Goal: Task Accomplishment & Management: Manage account settings

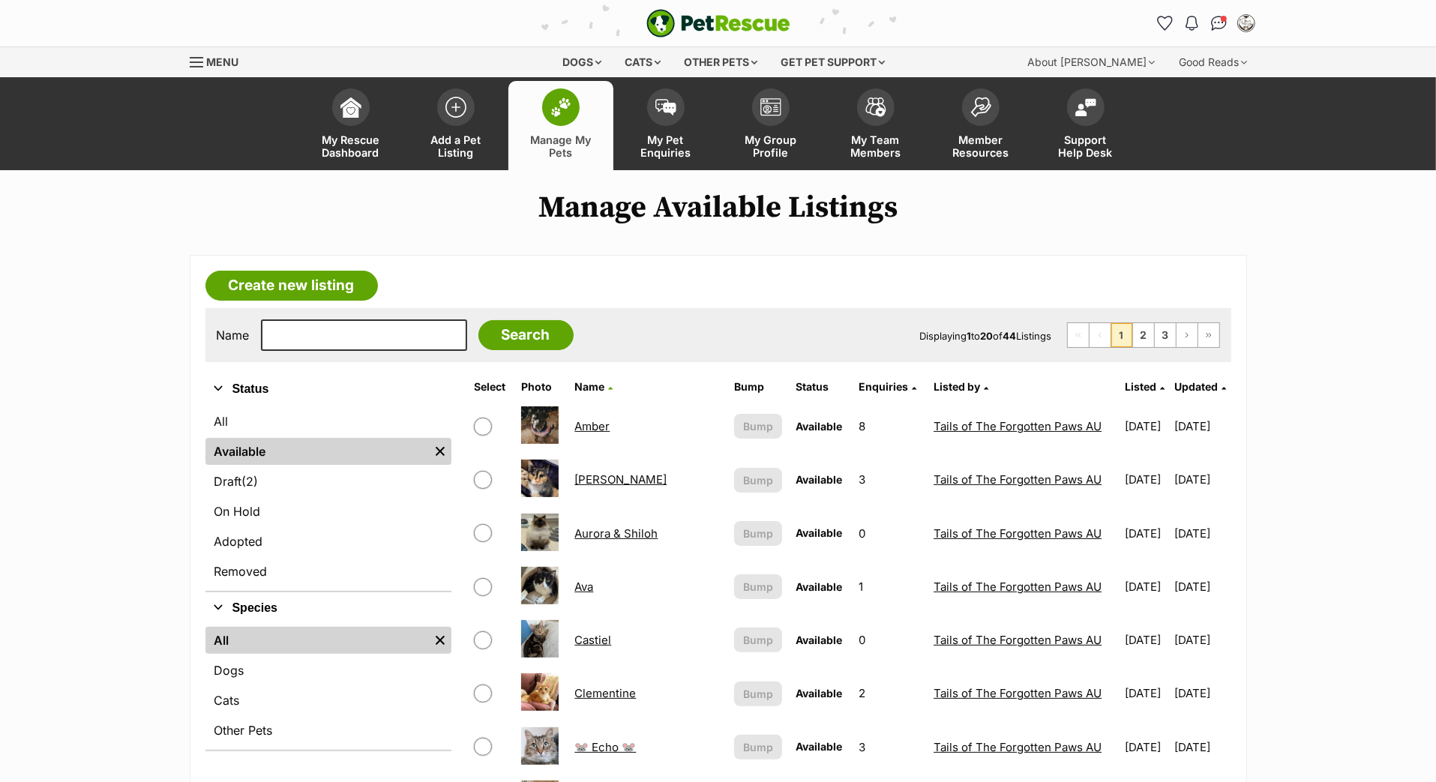
click at [1175, 399] on th "Updated" at bounding box center [1202, 387] width 55 height 24
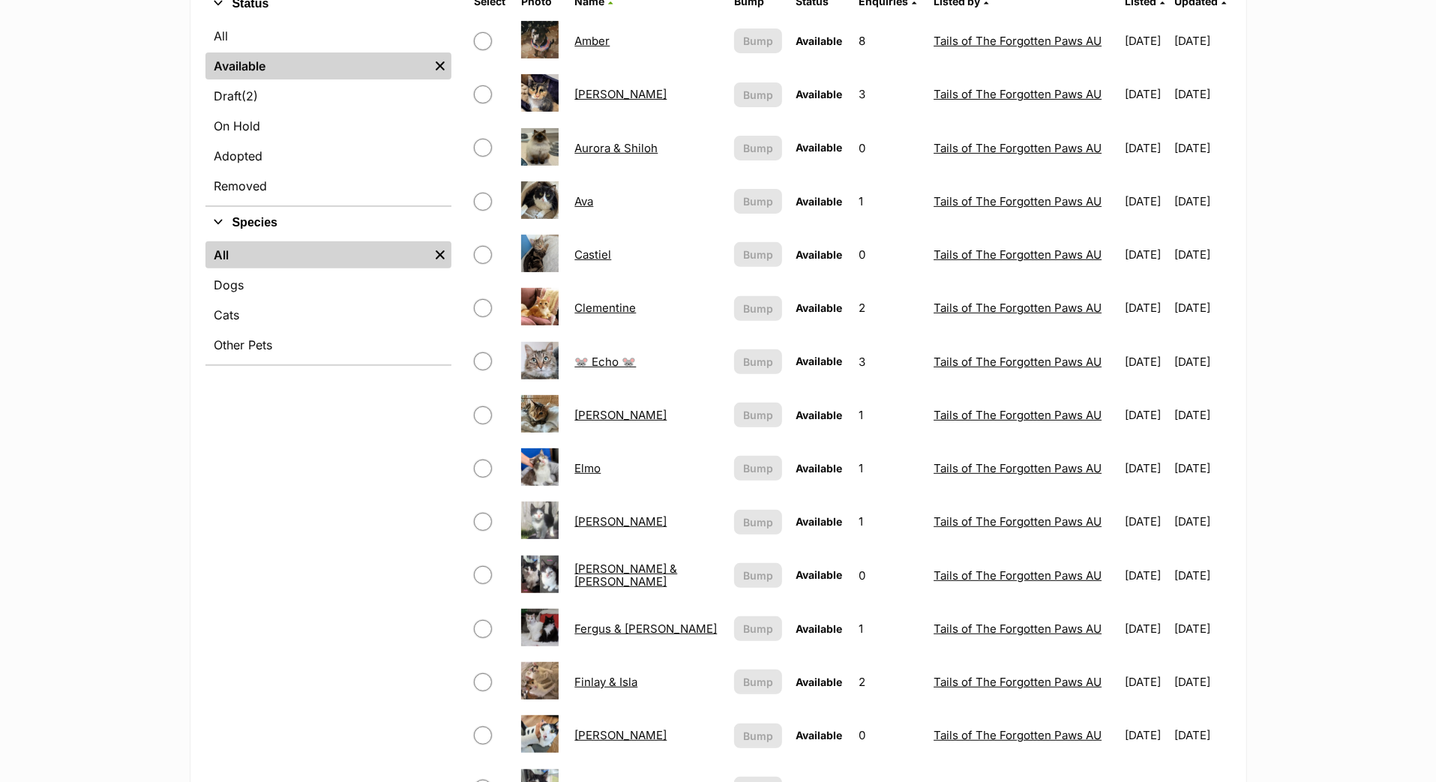
scroll to position [11, 0]
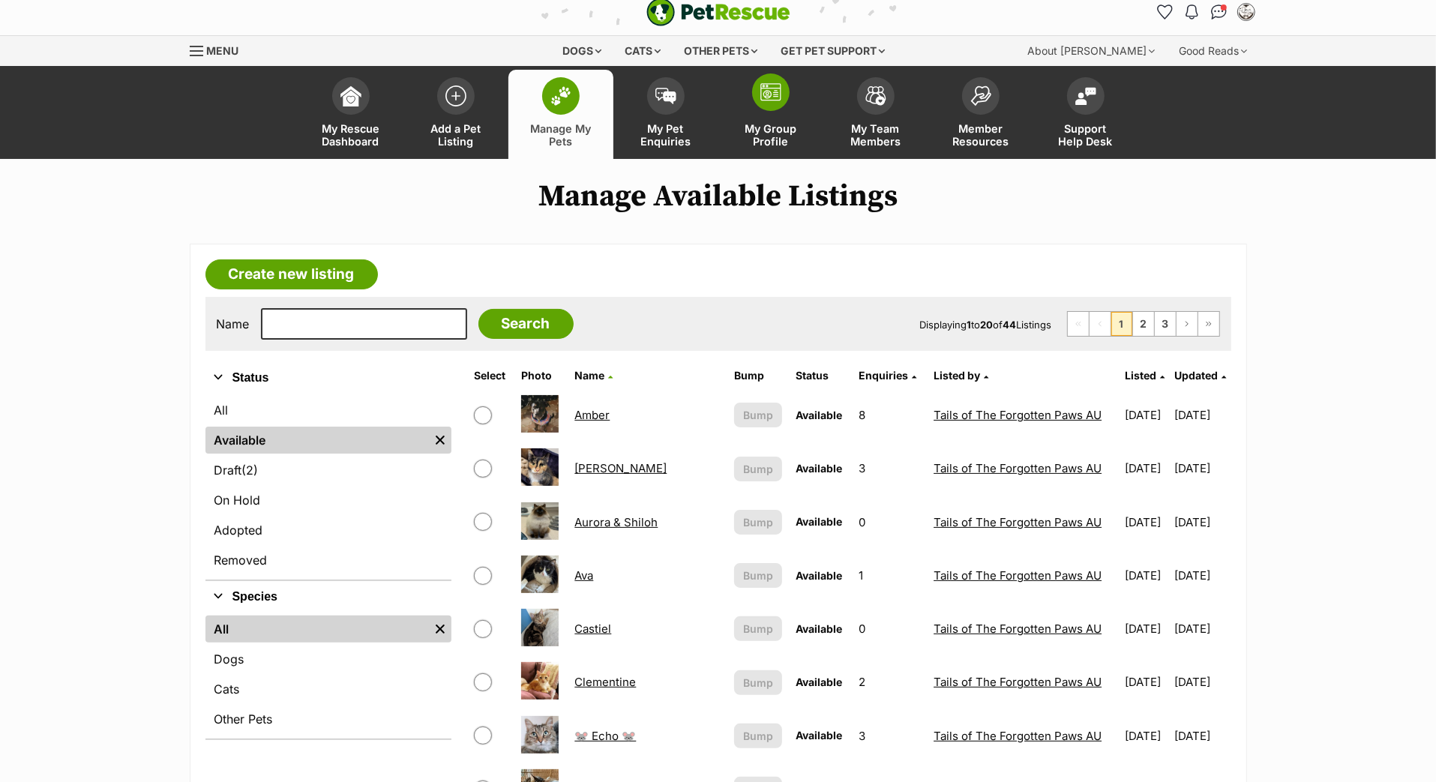
click at [766, 111] on span at bounding box center [771, 93] width 38 height 38
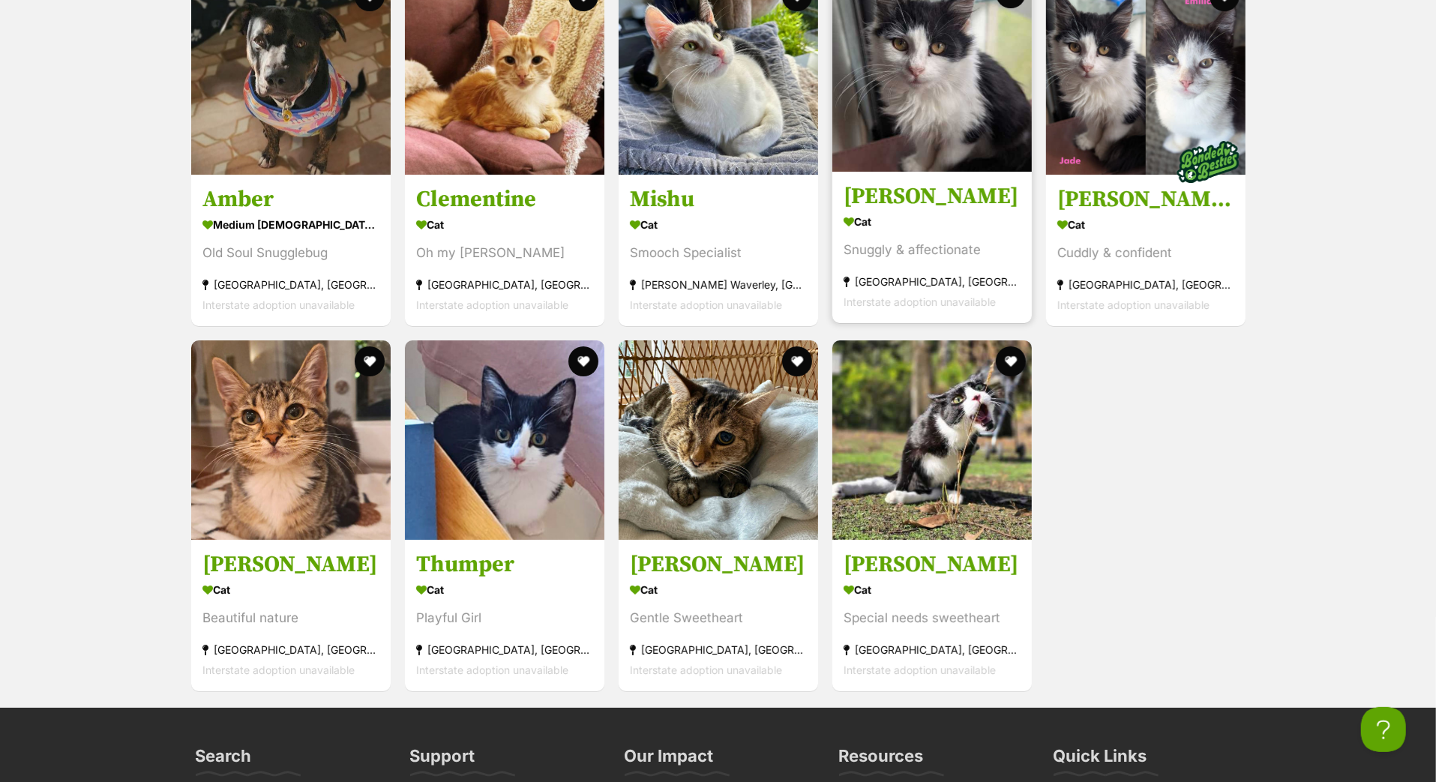
scroll to position [5002, 0]
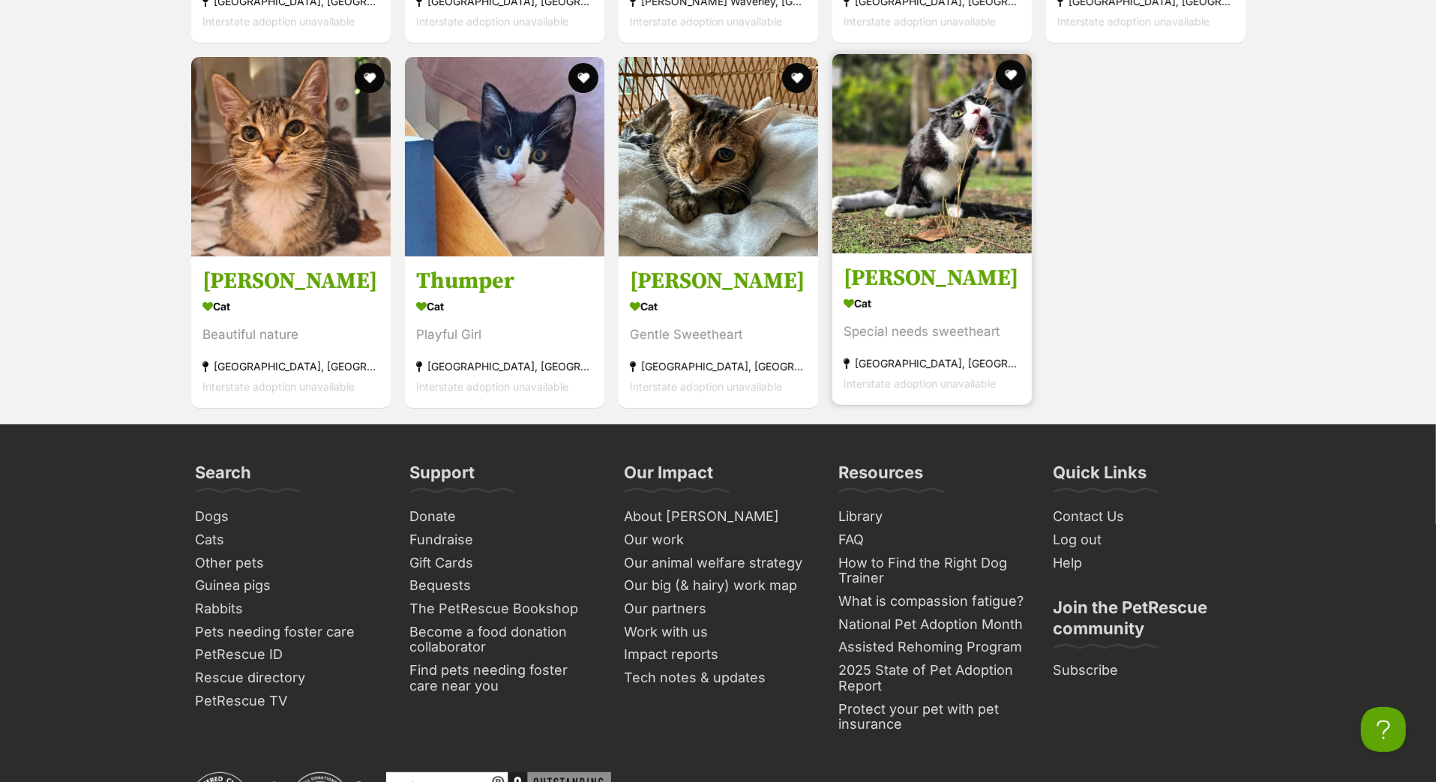
click at [874, 293] on h3 "[PERSON_NAME]" at bounding box center [932, 278] width 177 height 29
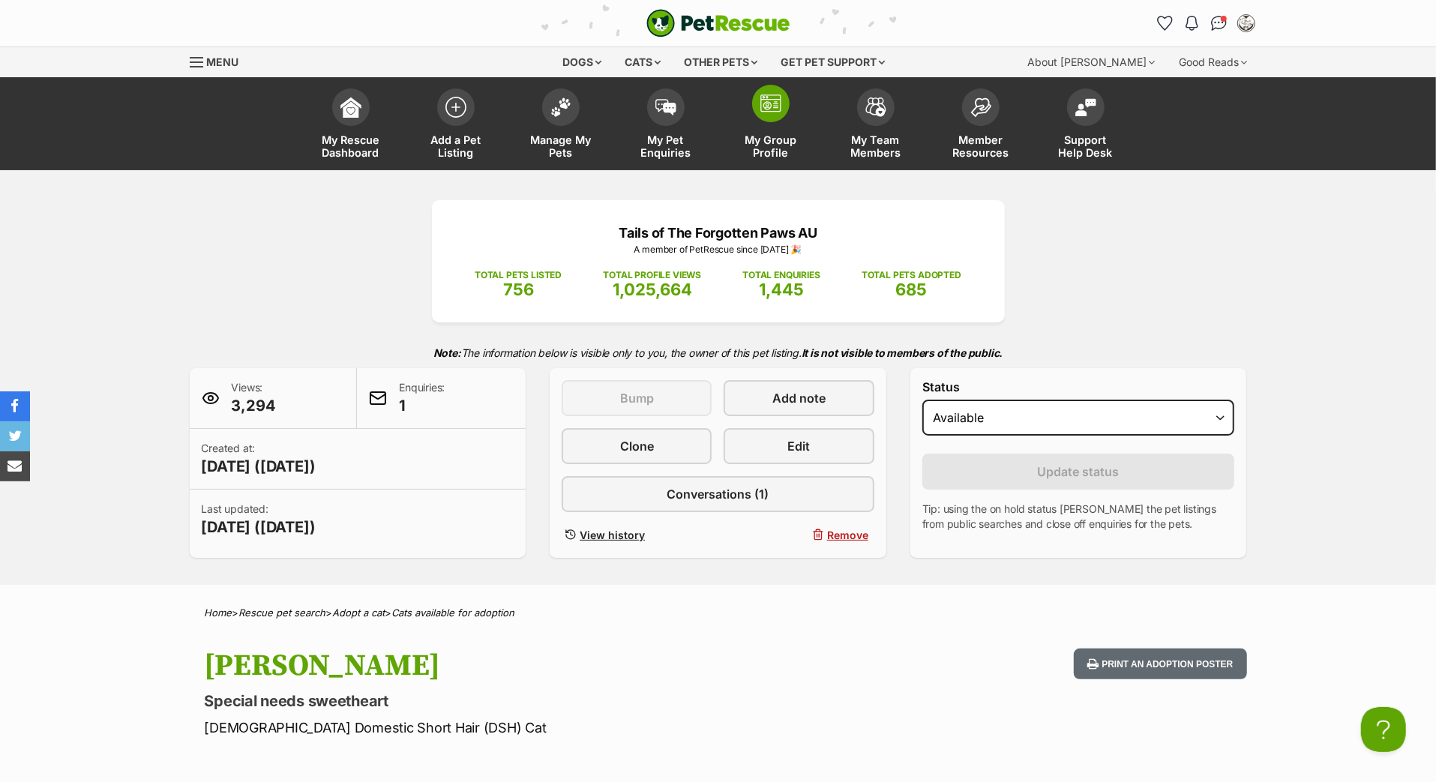
click at [788, 155] on span "My Group Profile" at bounding box center [771, 147] width 68 height 26
